Goal: Information Seeking & Learning: Learn about a topic

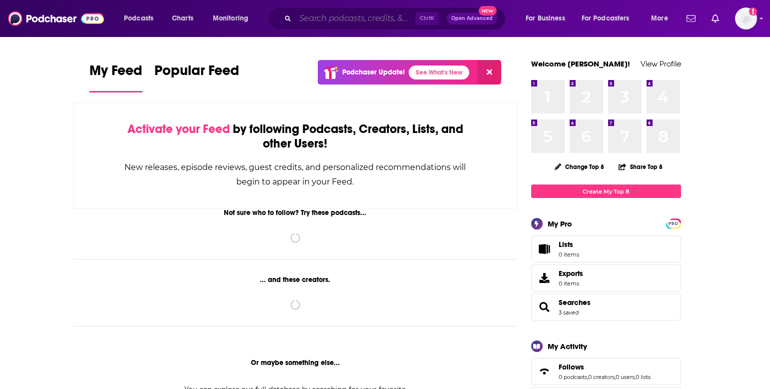
click at [361, 20] on input "Search podcasts, credits, & more..." at bounding box center [355, 18] width 120 height 16
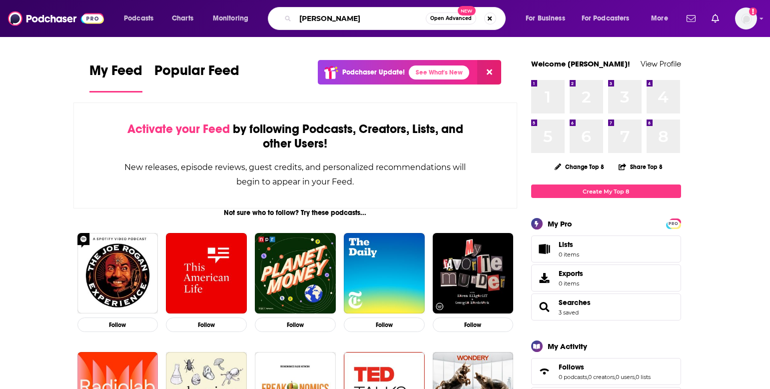
type input "[PERSON_NAME]"
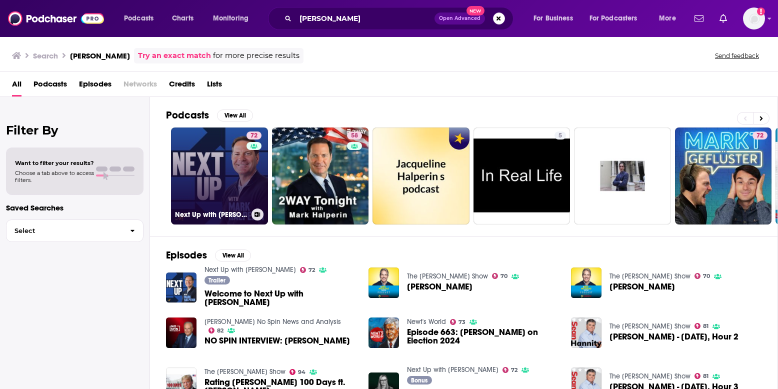
click at [215, 163] on link "72 Next Up with [PERSON_NAME]" at bounding box center [219, 175] width 97 height 97
